Goal: Check status

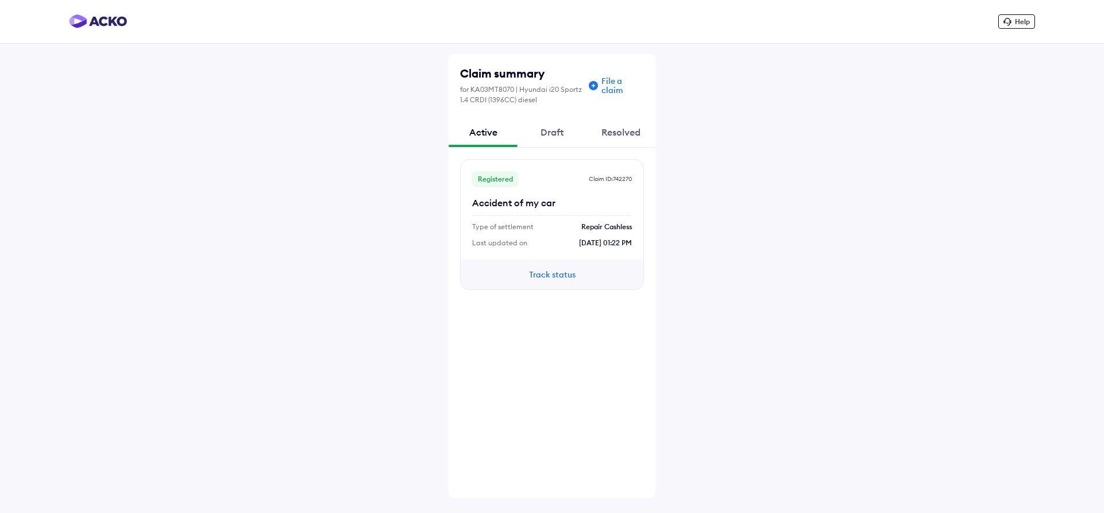
click at [558, 278] on button "Track status" at bounding box center [551, 274] width 69 height 13
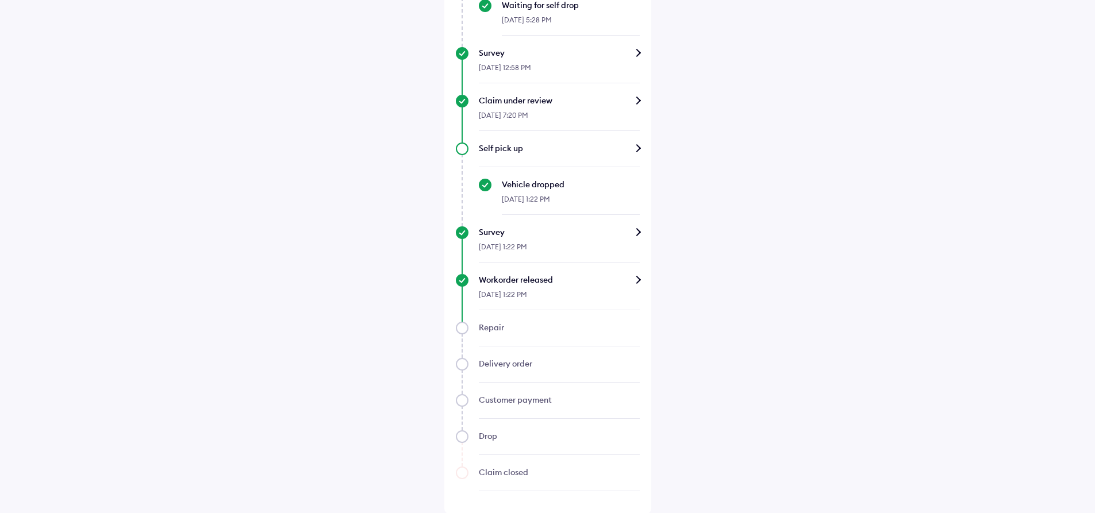
scroll to position [611, 0]
click at [557, 279] on div "Workorder released" at bounding box center [559, 278] width 161 height 11
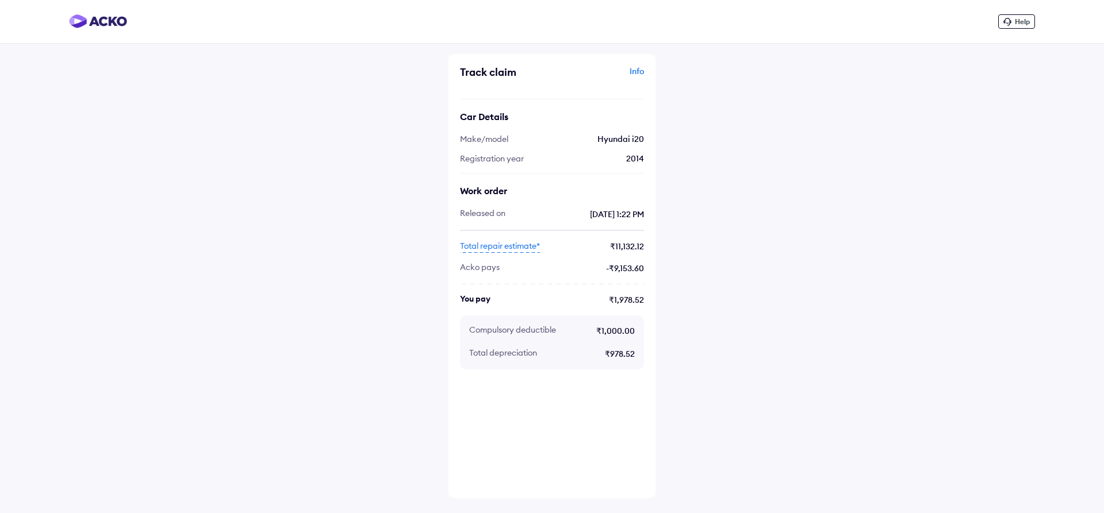
click at [117, 24] on img at bounding box center [98, 21] width 58 height 14
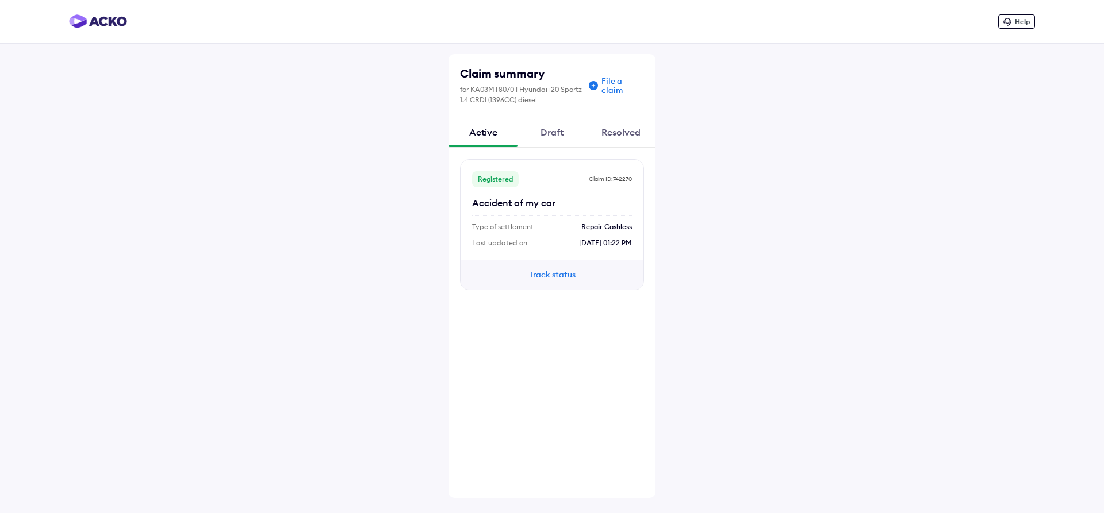
click at [556, 132] on div "Draft" at bounding box center [551, 132] width 69 height 31
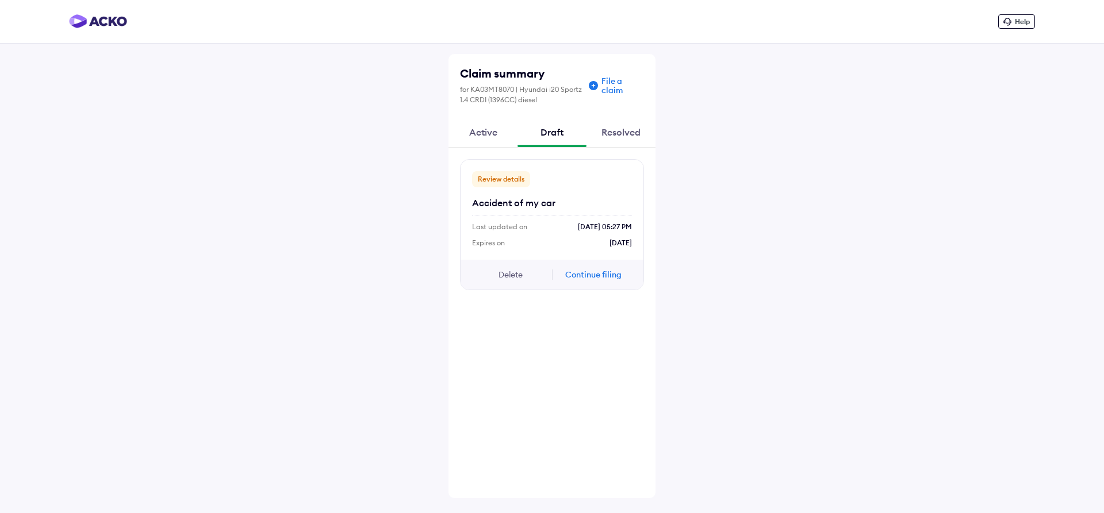
click at [512, 274] on button "Delete" at bounding box center [510, 274] width 69 height 13
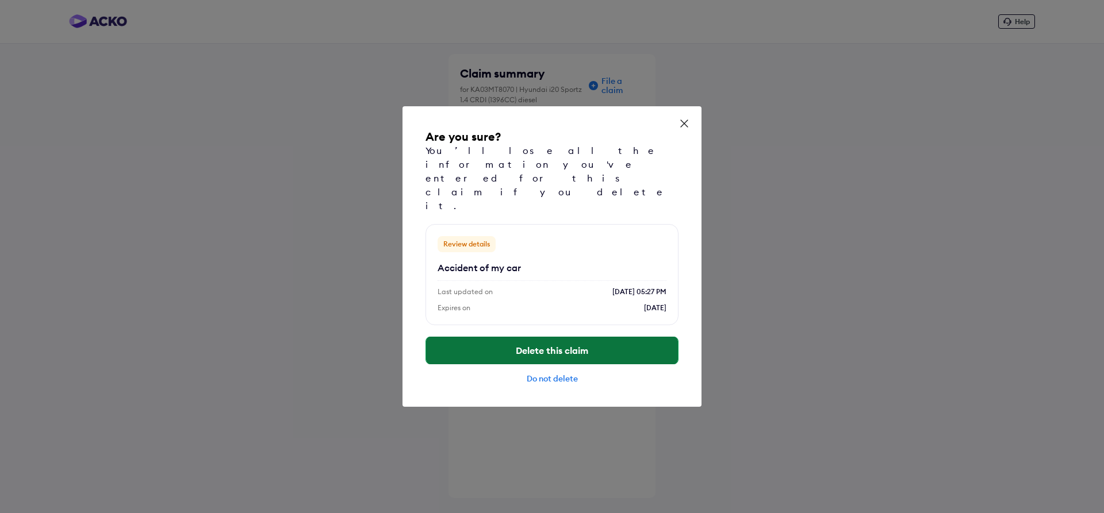
click at [553, 337] on button "Delete this claim" at bounding box center [552, 351] width 252 height 28
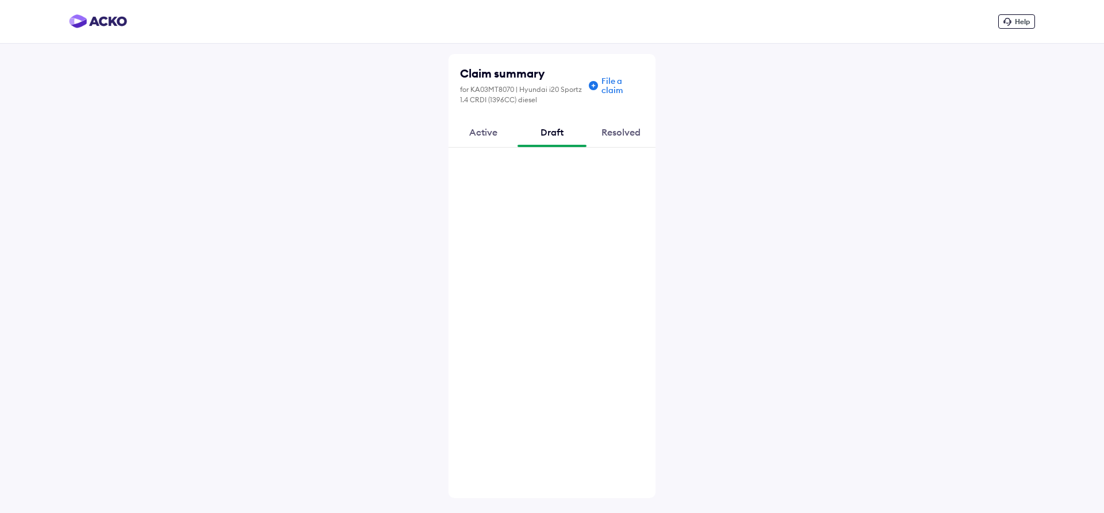
click at [626, 133] on div "Resolved" at bounding box center [620, 132] width 69 height 31
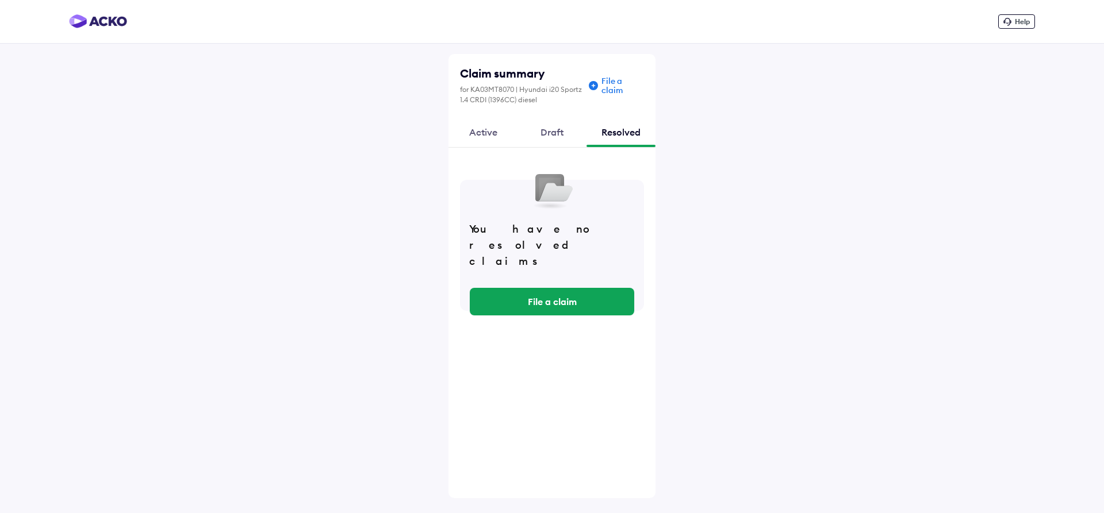
click at [483, 134] on div "Active" at bounding box center [482, 132] width 69 height 31
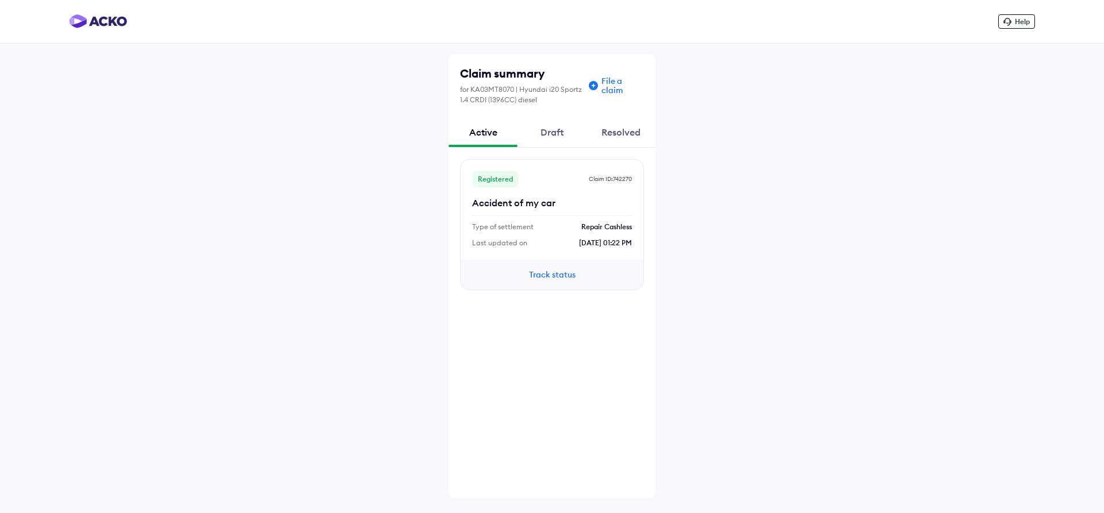
click at [776, 136] on div "Help Claim summary for KA03MT8070 | Hyundai i20 Sportz 1.4 CRDI (1396CC) diesel…" at bounding box center [552, 256] width 1104 height 513
